Goal: Book appointment/travel/reservation

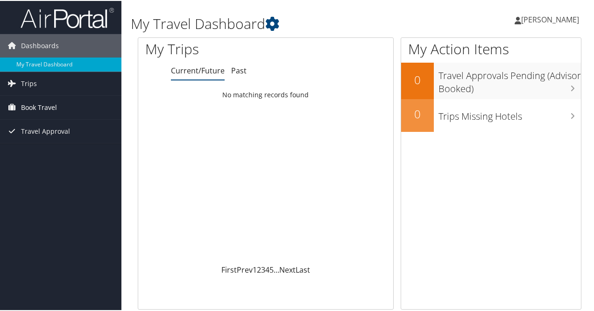
click at [63, 105] on link "Book Travel" at bounding box center [60, 106] width 121 height 23
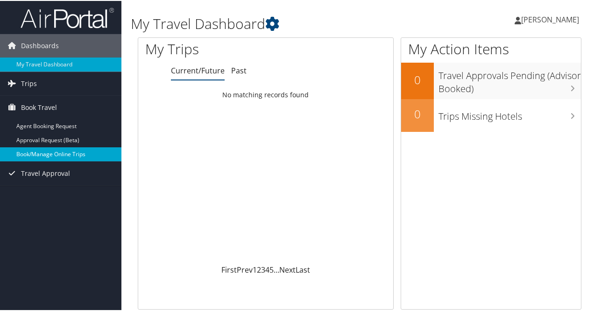
click at [54, 150] on link "Book/Manage Online Trips" at bounding box center [60, 153] width 121 height 14
